Goal: Find specific page/section: Find specific page/section

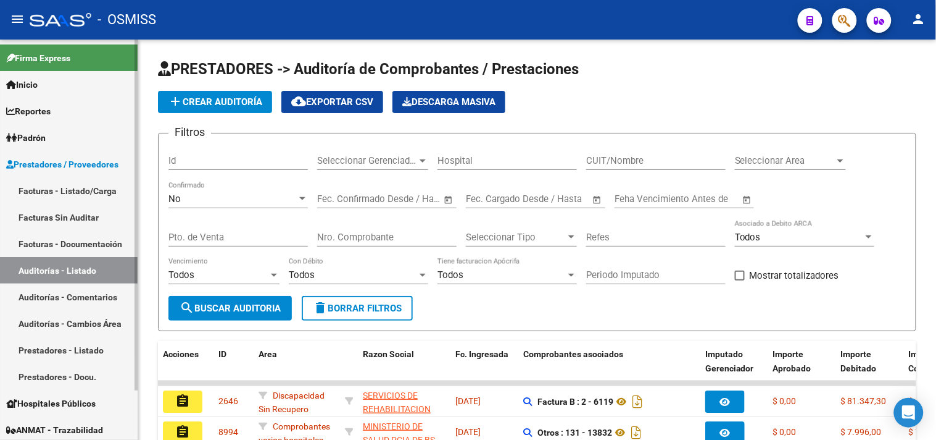
click at [97, 183] on link "Facturas - Listado/Carga" at bounding box center [69, 190] width 138 height 27
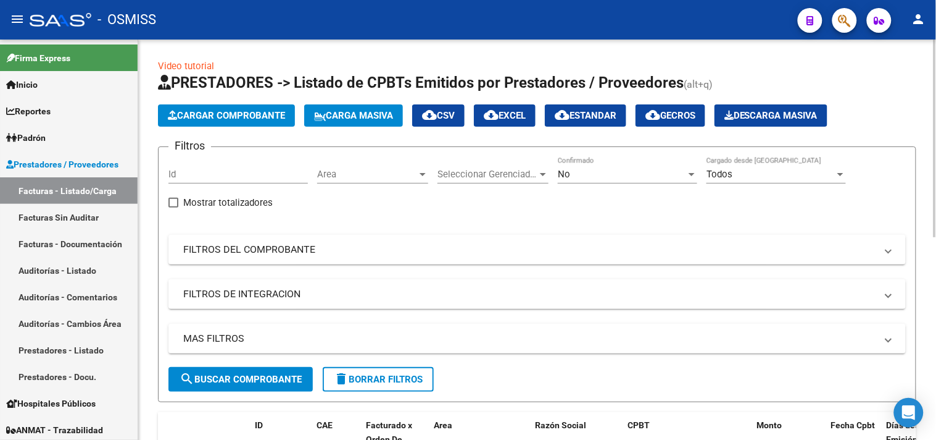
click at [353, 177] on span "Area" at bounding box center [367, 174] width 100 height 11
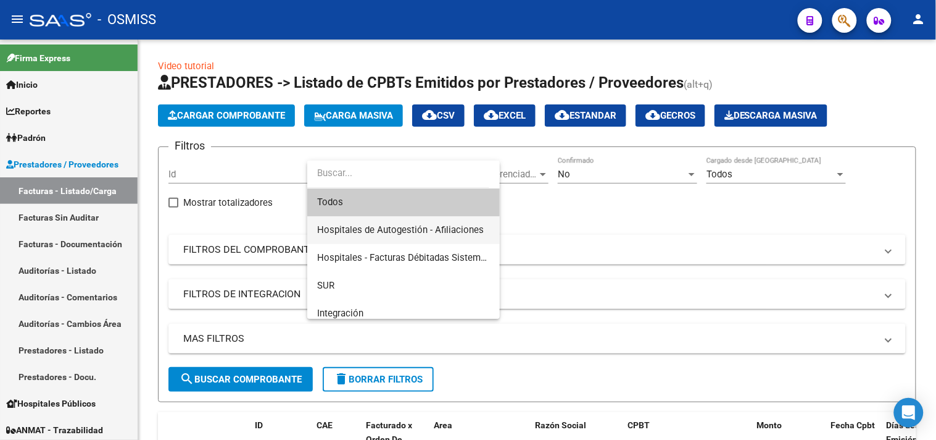
click at [455, 224] on span "Hospitales de Autogestión - Afiliaciones" at bounding box center [400, 229] width 167 height 11
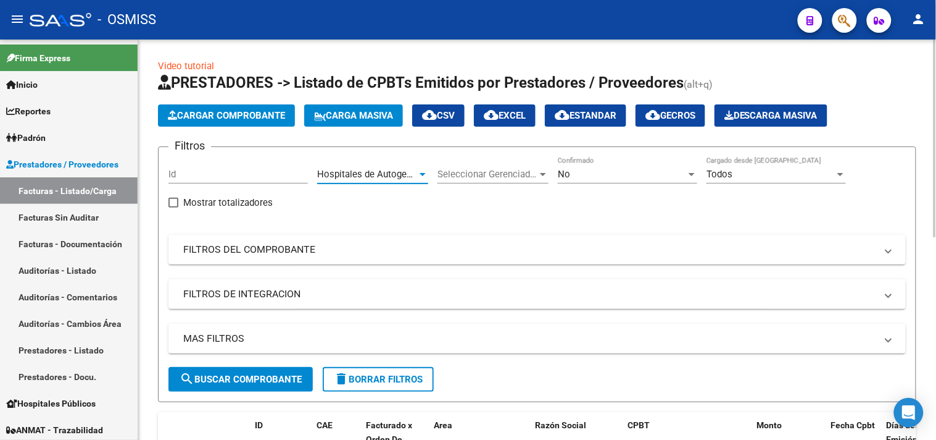
click at [630, 184] on div "No Confirmado" at bounding box center [628, 176] width 140 height 38
click at [627, 168] on div "No Confirmado" at bounding box center [628, 170] width 140 height 27
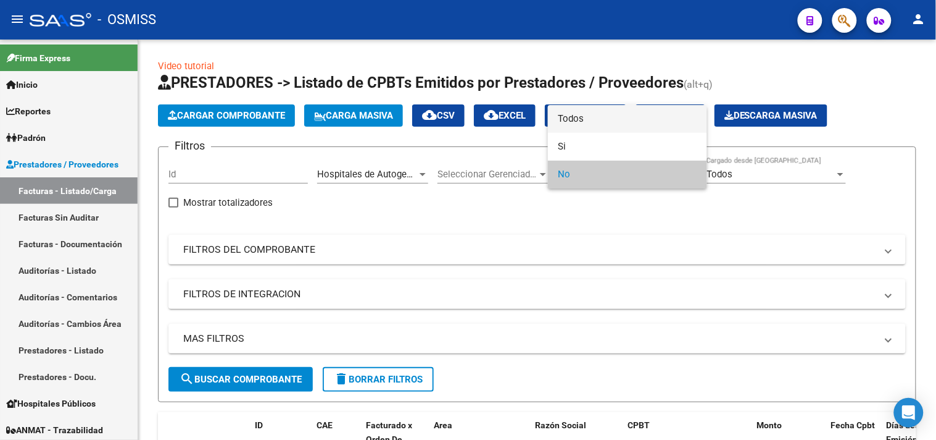
click at [587, 111] on span "Todos" at bounding box center [628, 119] width 140 height 28
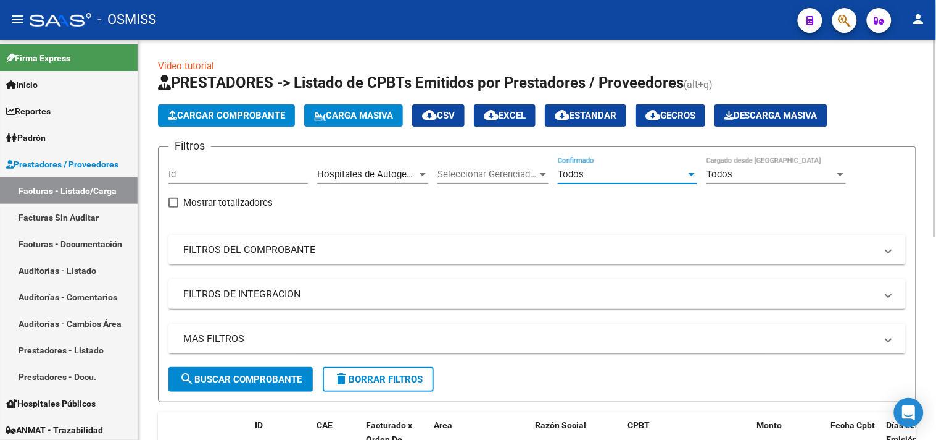
click at [576, 343] on mat-panel-title "MAS FILTROS" at bounding box center [529, 338] width 693 height 14
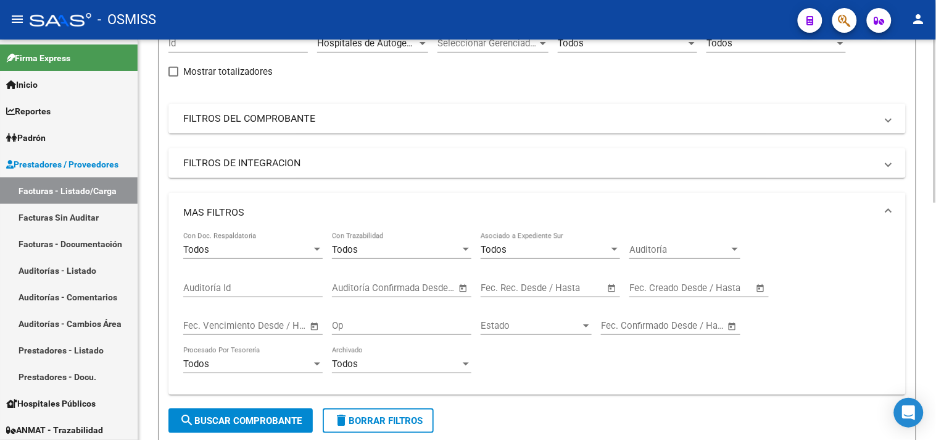
scroll to position [137, 0]
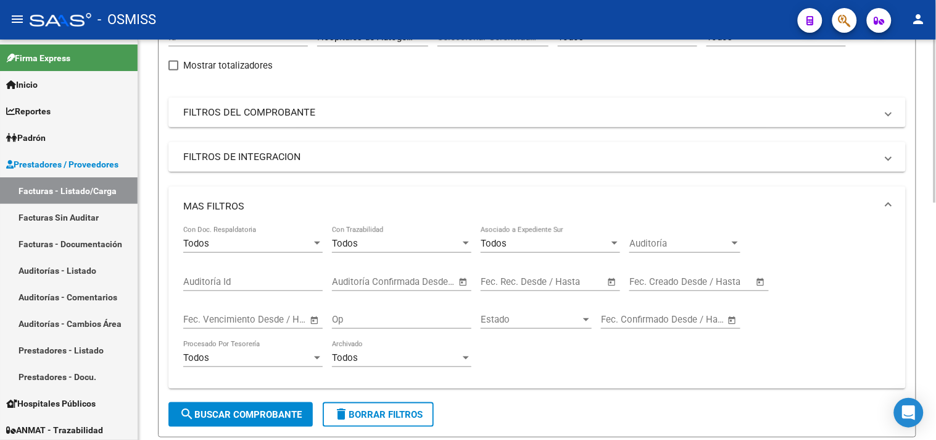
click at [683, 279] on span "–" at bounding box center [685, 281] width 6 height 11
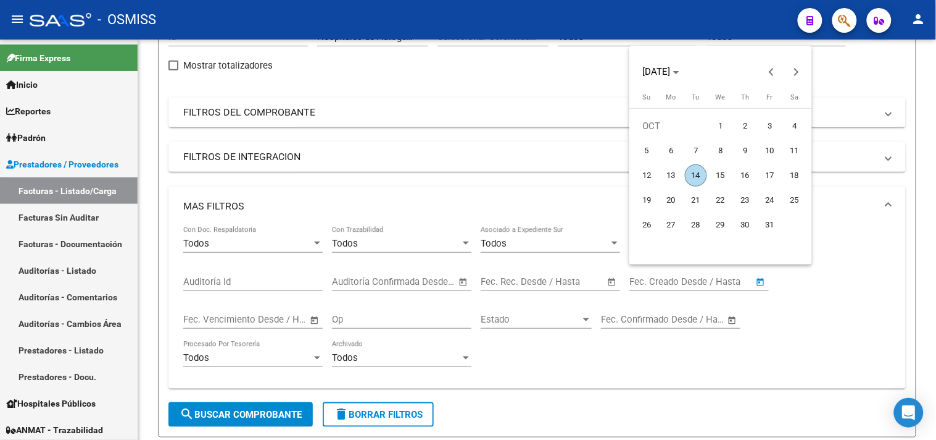
click at [693, 177] on span "14" at bounding box center [696, 175] width 22 height 22
type input "[DATE]"
click at [693, 177] on span "14" at bounding box center [696, 175] width 22 height 22
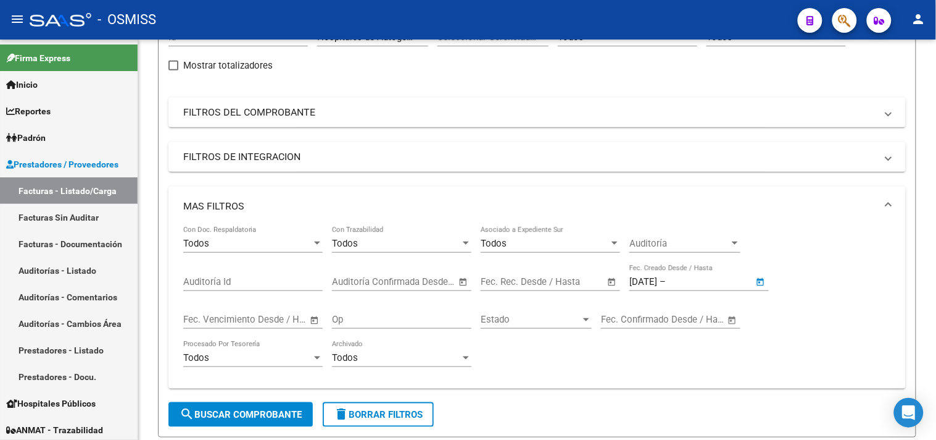
type input "[DATE]"
click at [212, 421] on button "search Buscar Comprobante" at bounding box center [241, 414] width 144 height 25
